Goal: Task Accomplishment & Management: Manage account settings

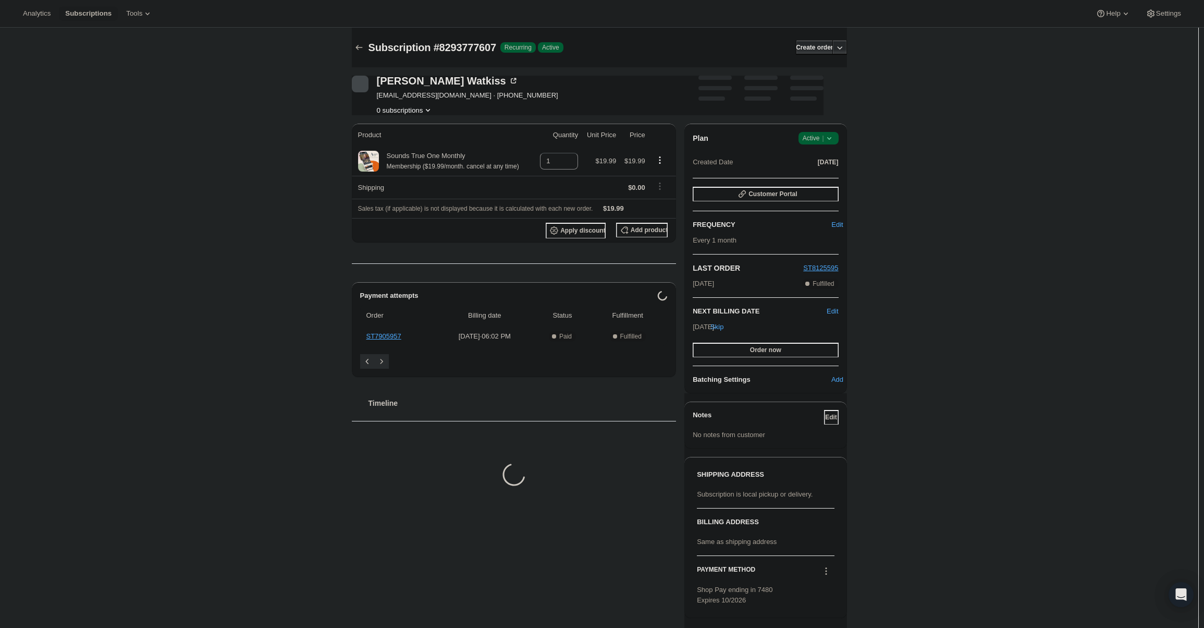
click at [820, 138] on span "Active |" at bounding box center [819, 138] width 32 height 10
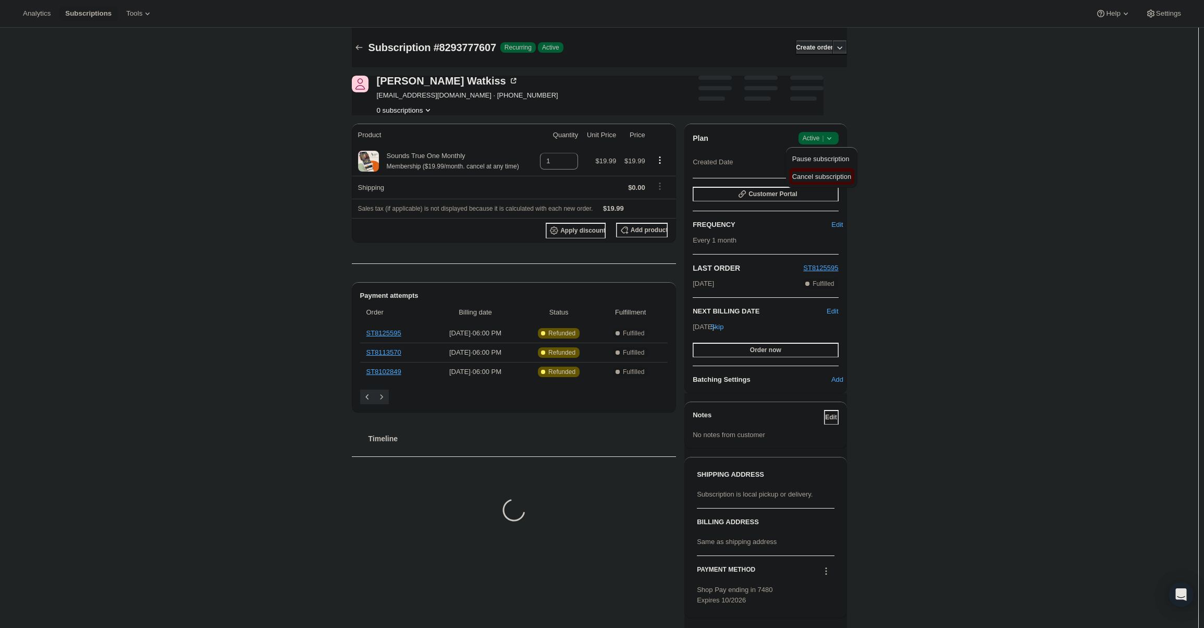
click at [821, 177] on span "Cancel subscription" at bounding box center [822, 177] width 59 height 8
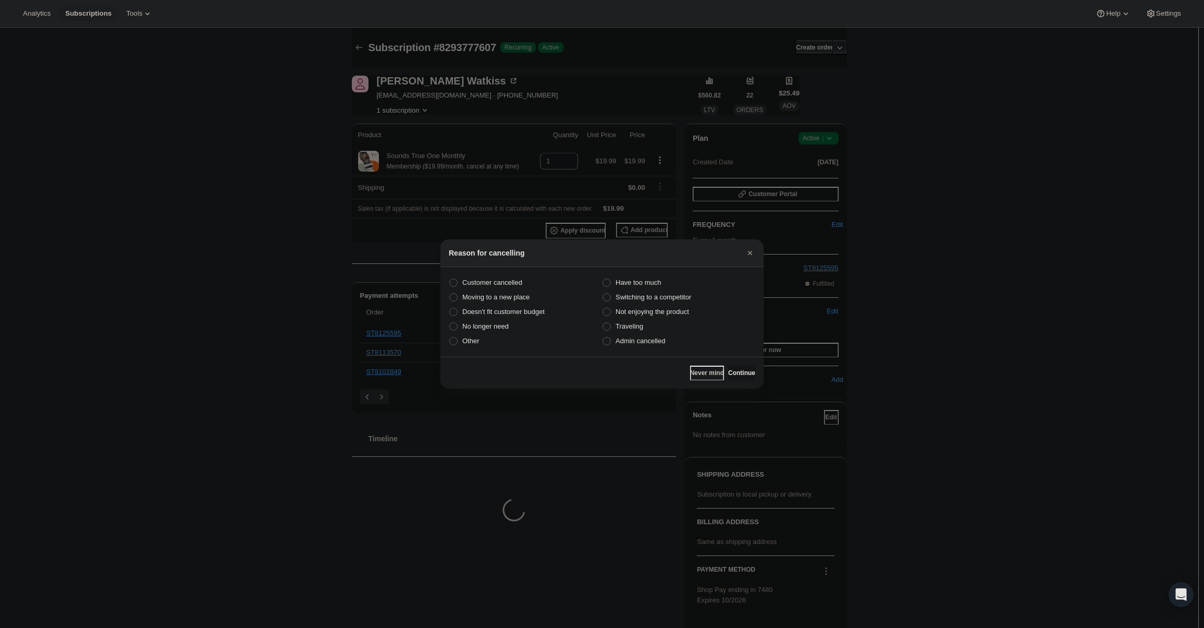
drag, startPoint x: 635, startPoint y: 338, endPoint x: 704, endPoint y: 354, distance: 70.6
click at [636, 338] on span "Admin cancelled" at bounding box center [641, 341] width 50 height 8
click at [603, 337] on input "Admin cancelled" at bounding box center [603, 337] width 1 height 1
radio input "true"
drag, startPoint x: 748, startPoint y: 369, endPoint x: 726, endPoint y: 357, distance: 24.3
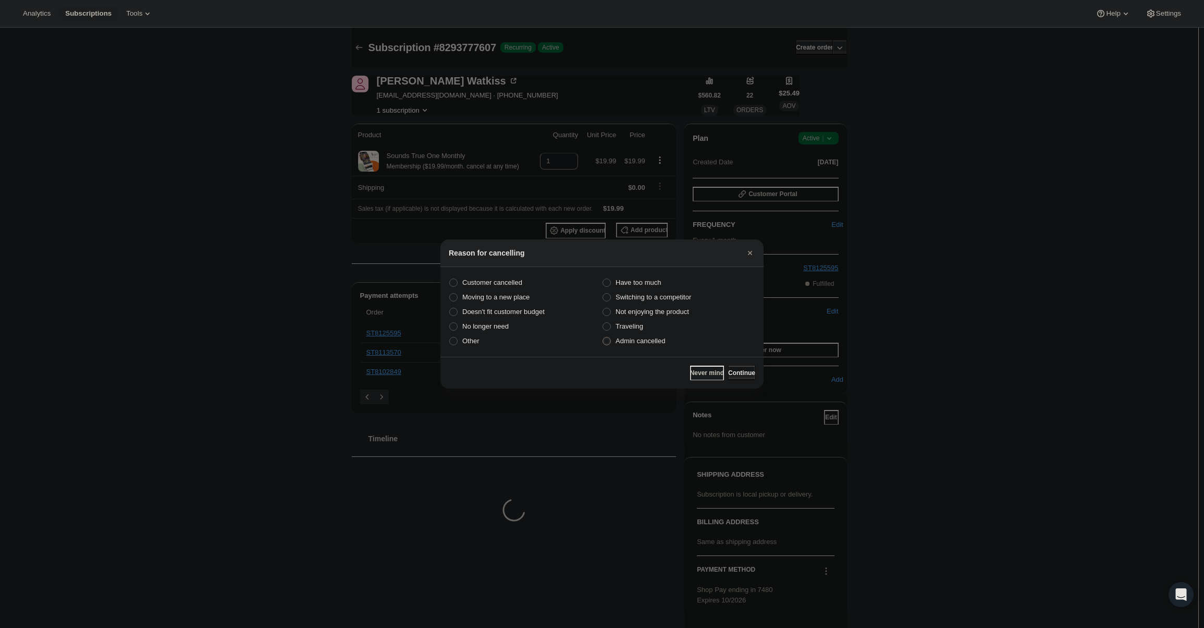
click at [747, 369] on button "Continue" at bounding box center [741, 373] width 27 height 15
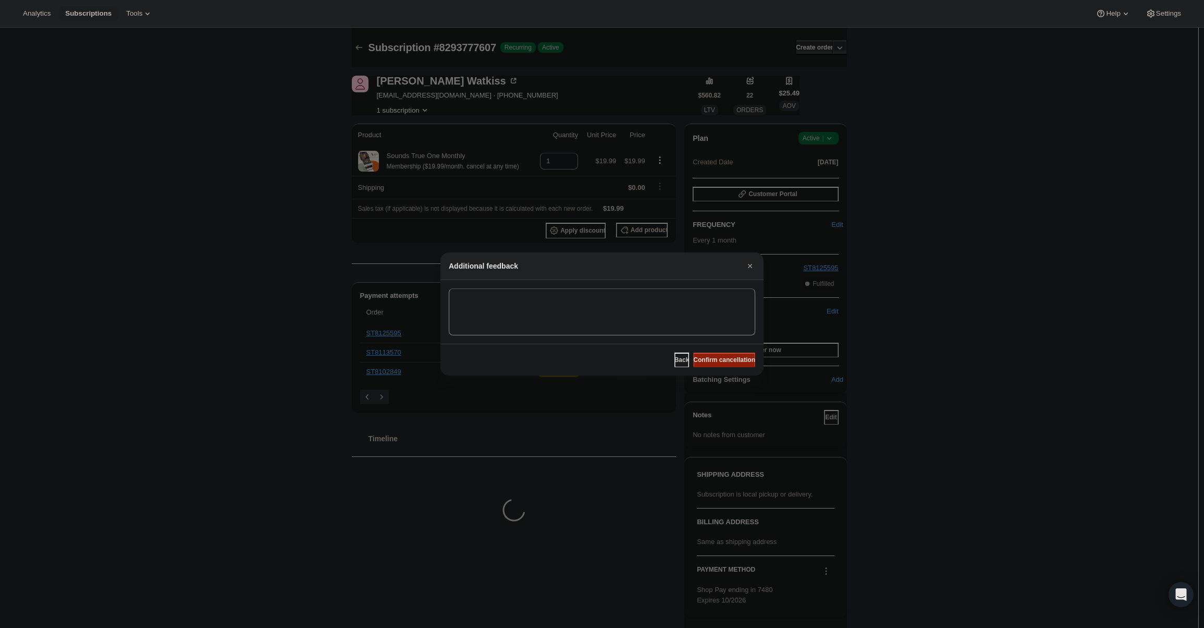
click at [724, 358] on span "Confirm cancellation" at bounding box center [724, 360] width 62 height 8
